Goal: Task Accomplishment & Management: Manage account settings

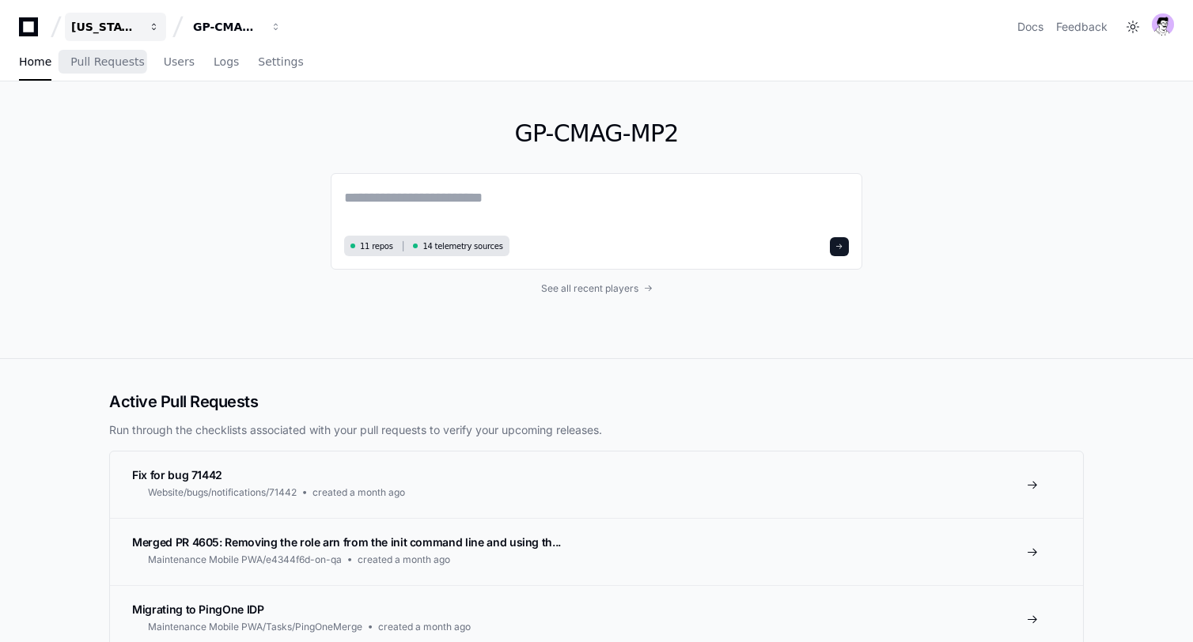
click at [118, 17] on button "[US_STATE] Pacific" at bounding box center [115, 27] width 101 height 28
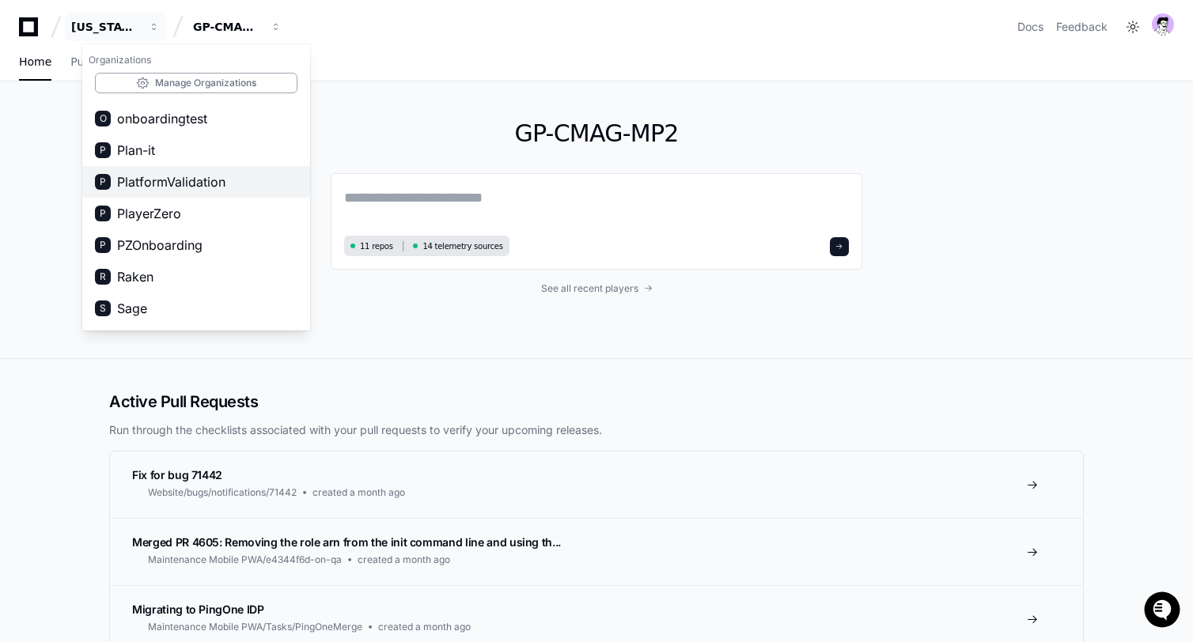
scroll to position [851, 0]
click at [161, 214] on span "OnBoard" at bounding box center [143, 213] width 52 height 19
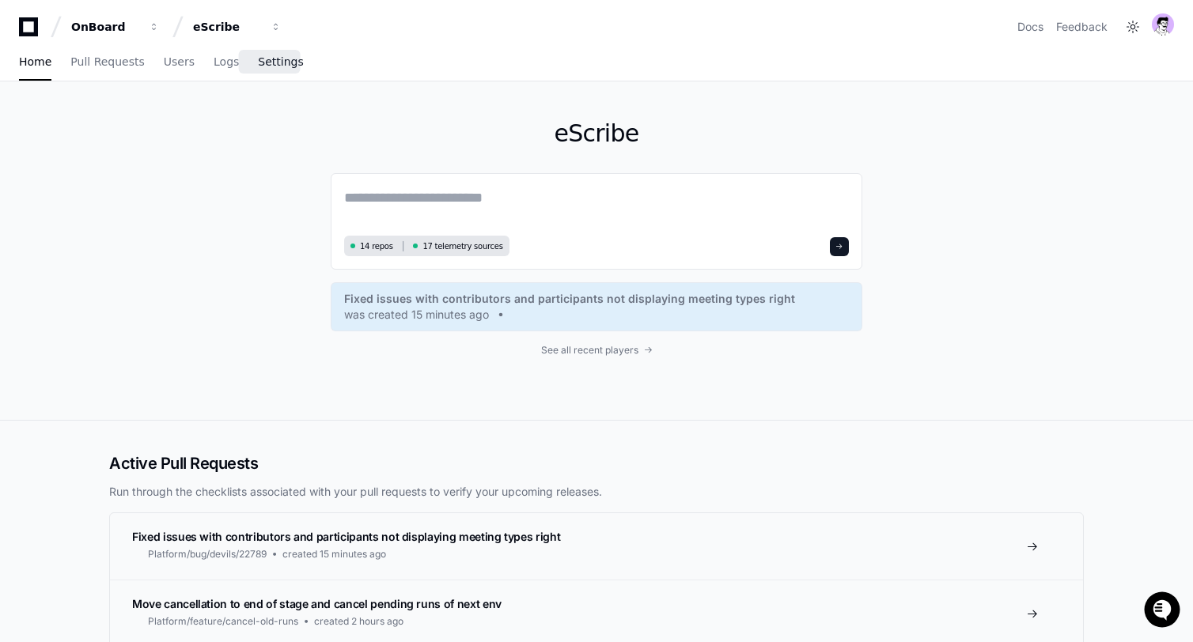
click at [272, 62] on span "Settings" at bounding box center [280, 61] width 45 height 9
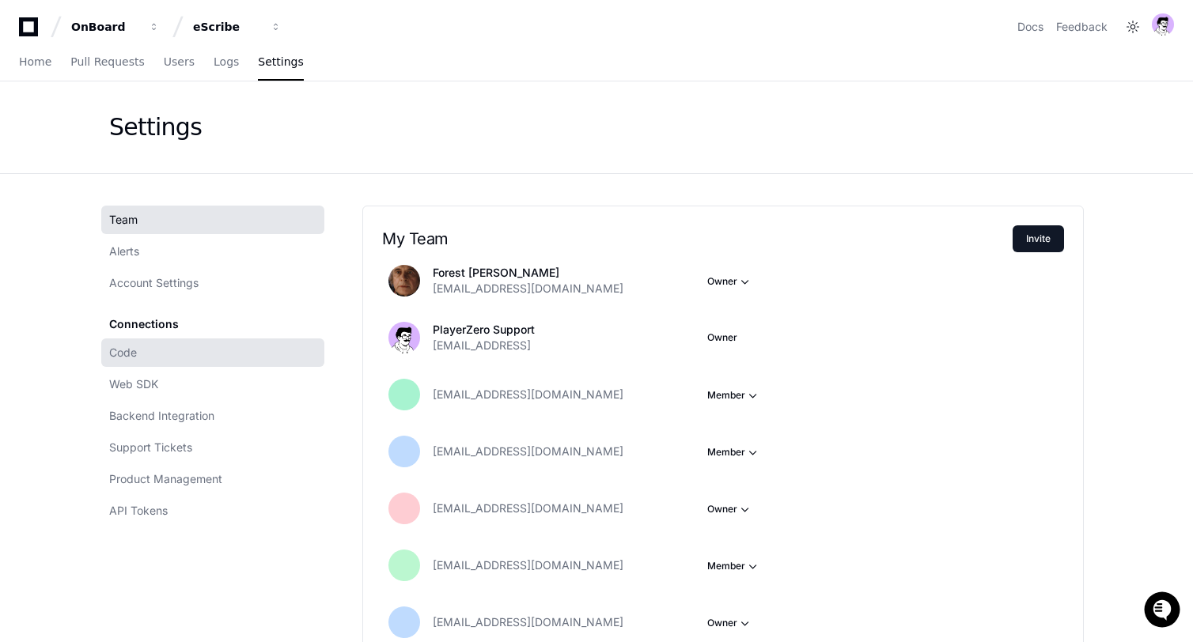
click at [185, 347] on link "Code" at bounding box center [212, 353] width 223 height 28
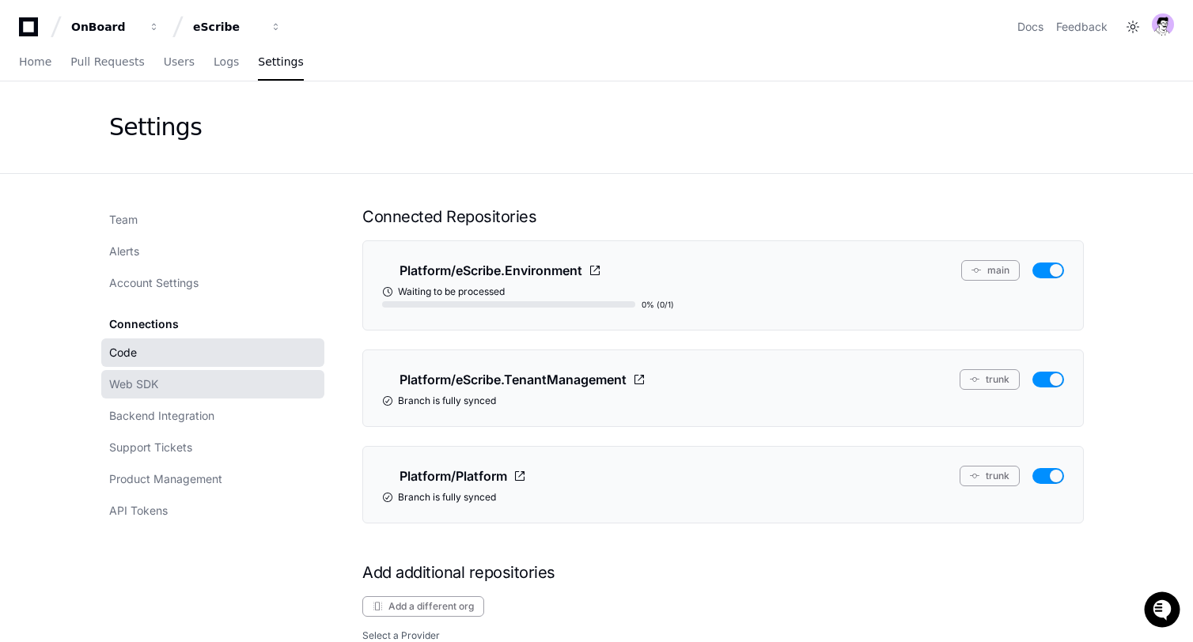
click at [183, 393] on link "Web SDK" at bounding box center [212, 384] width 223 height 28
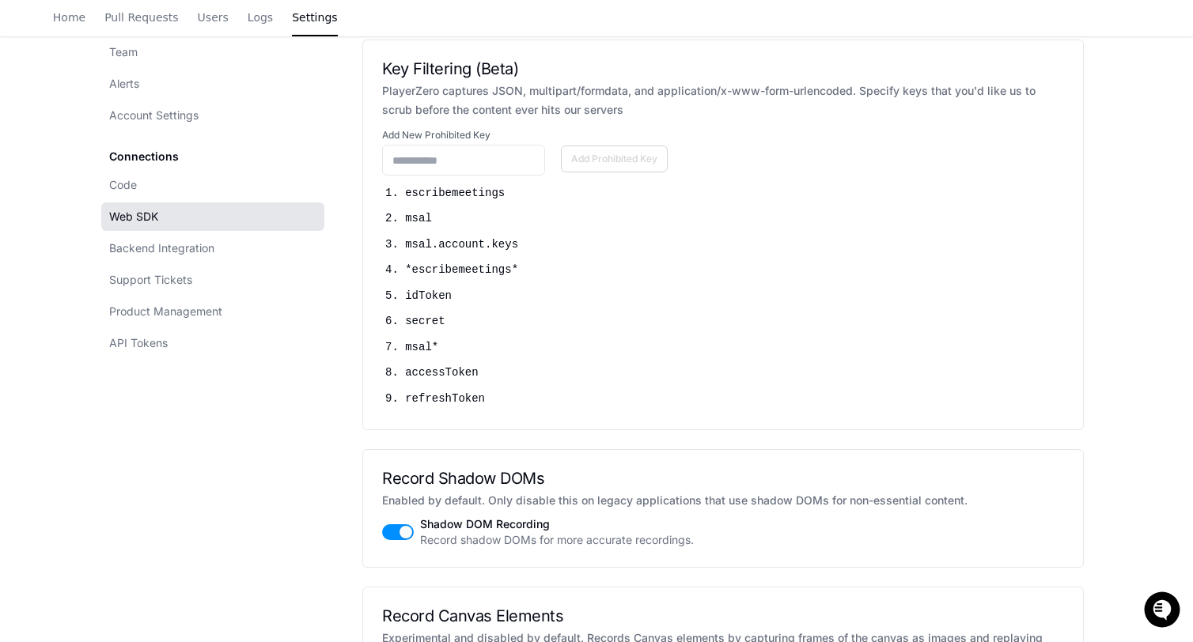
scroll to position [3318, 0]
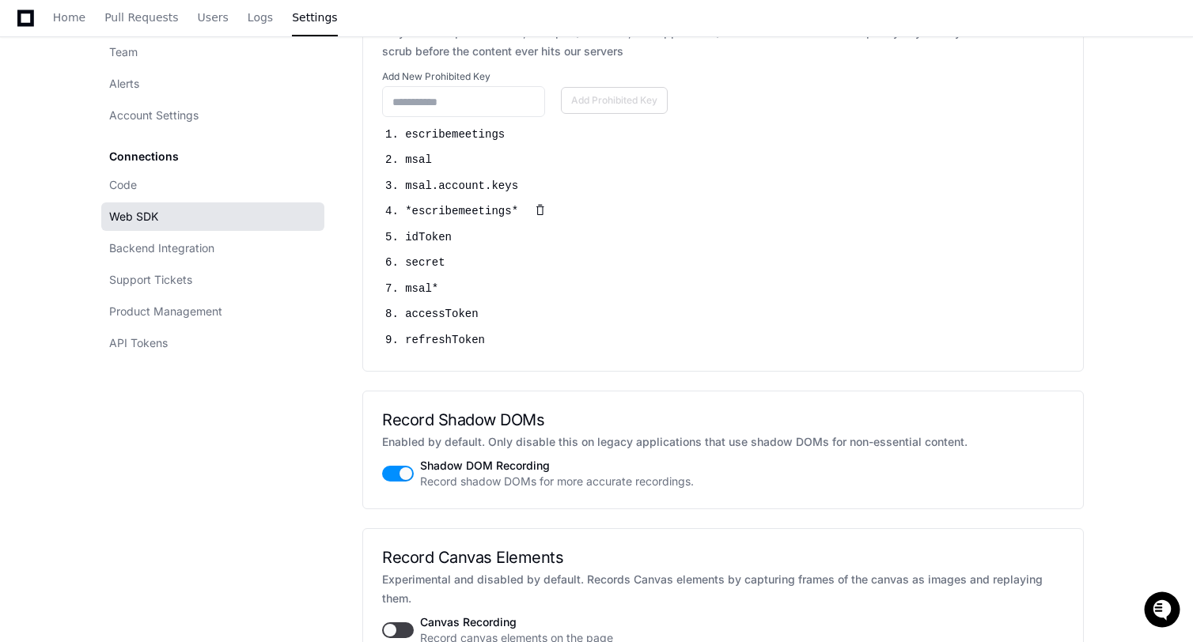
click at [438, 221] on h5 "4. *escribemeetings*" at bounding box center [465, 212] width 161 height 17
click at [419, 297] on h5 "7. msal*" at bounding box center [425, 289] width 81 height 17
